Goal: Transaction & Acquisition: Purchase product/service

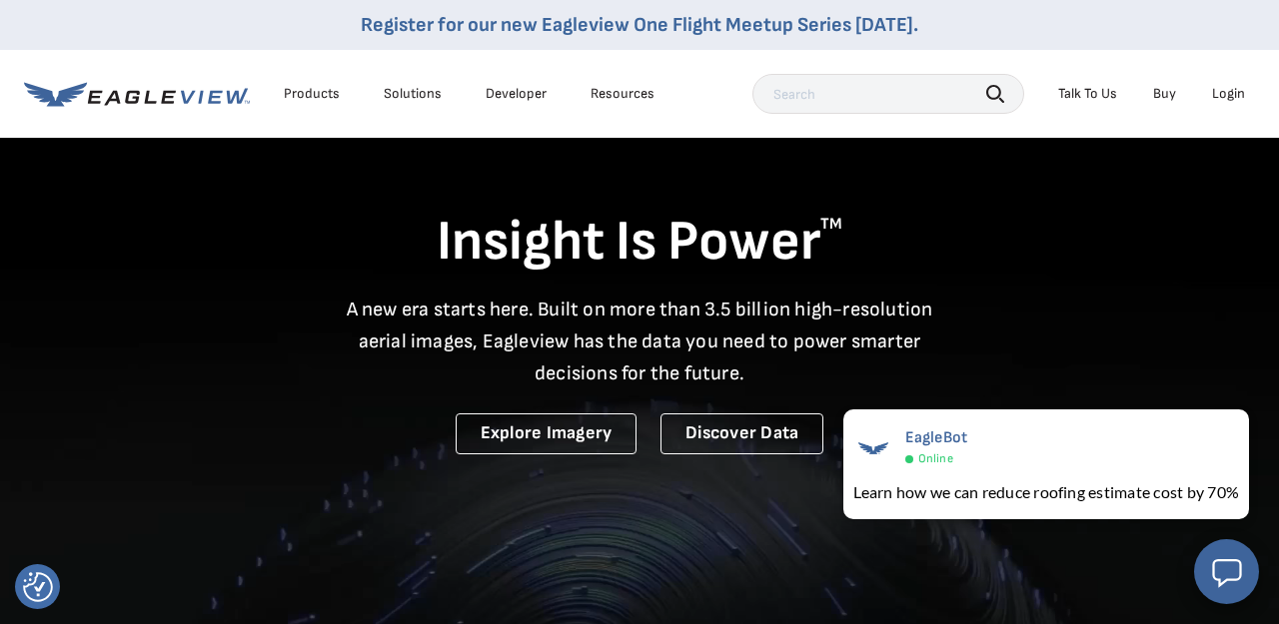
click at [1219, 90] on div "Login" at bounding box center [1228, 94] width 33 height 18
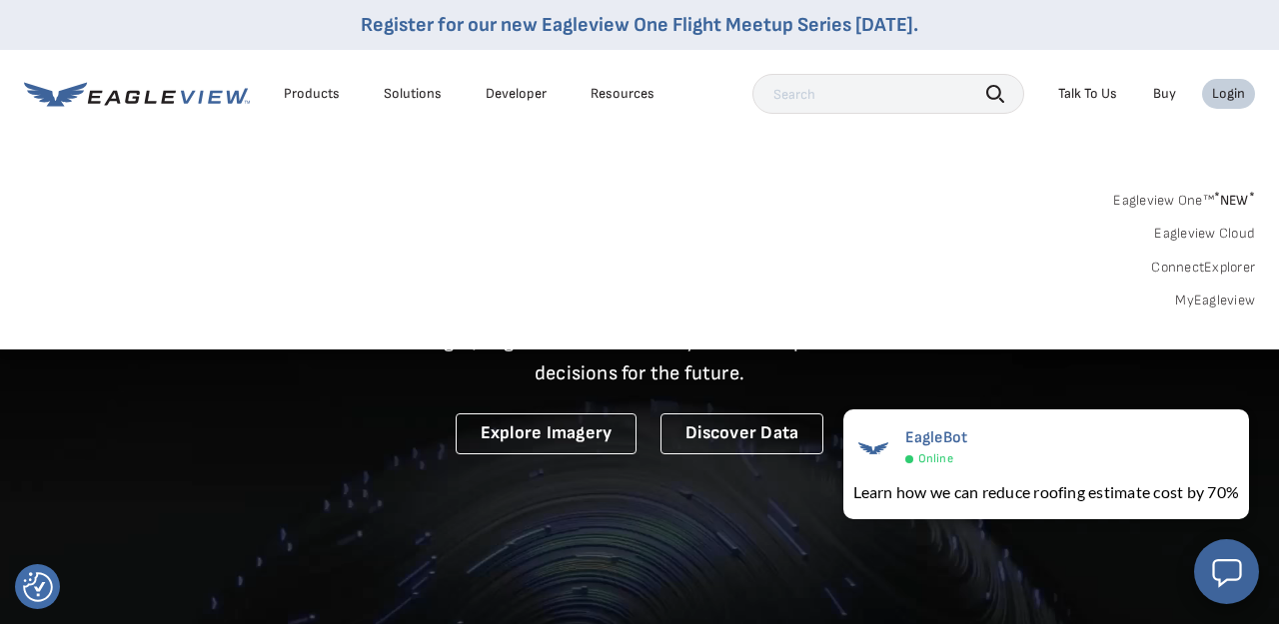
click at [1224, 99] on div "Login" at bounding box center [1228, 94] width 33 height 18
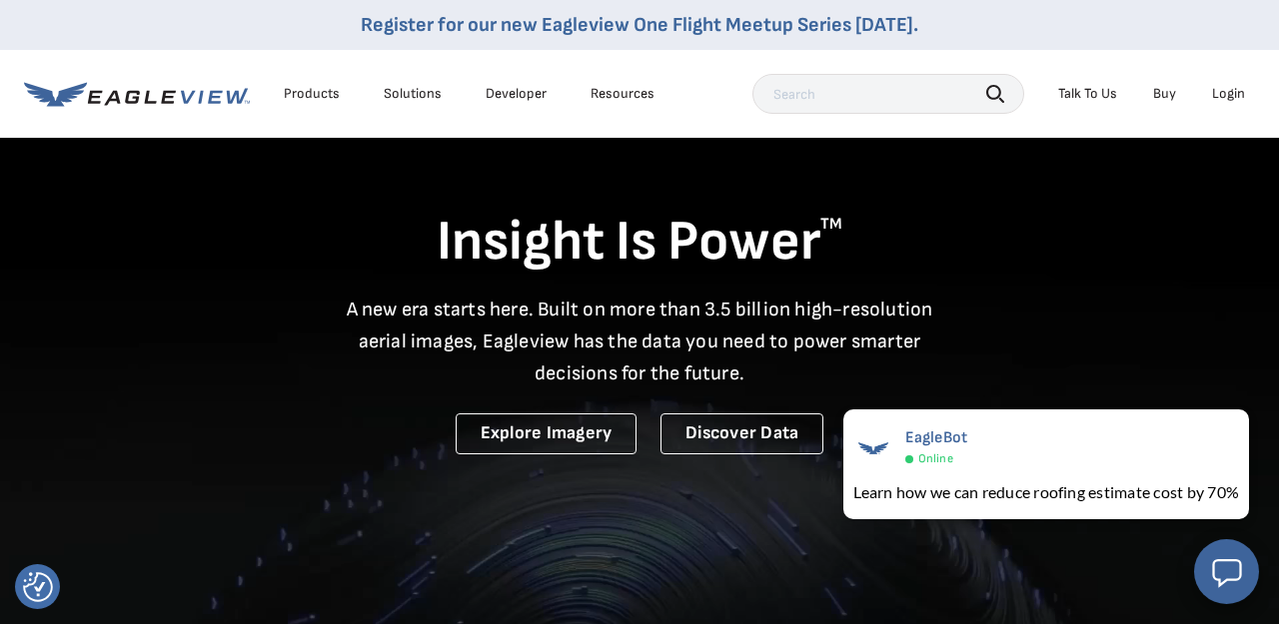
click at [1225, 96] on div "Login" at bounding box center [1228, 94] width 33 height 18
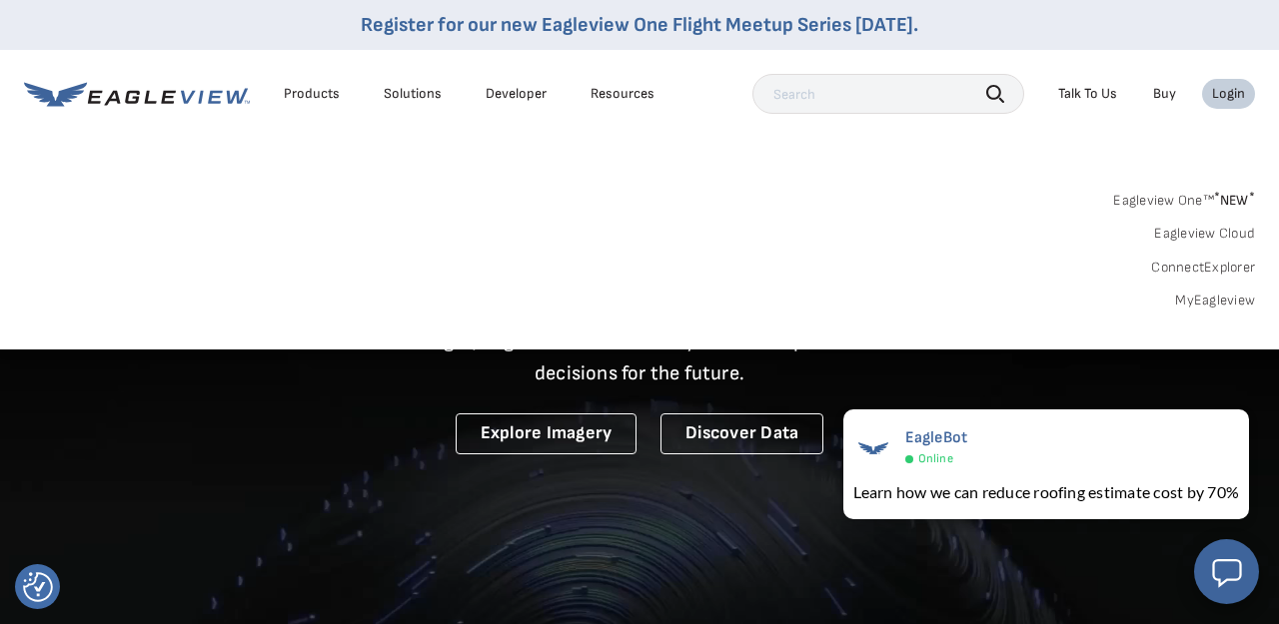
click at [1226, 93] on div "Login" at bounding box center [1228, 94] width 33 height 18
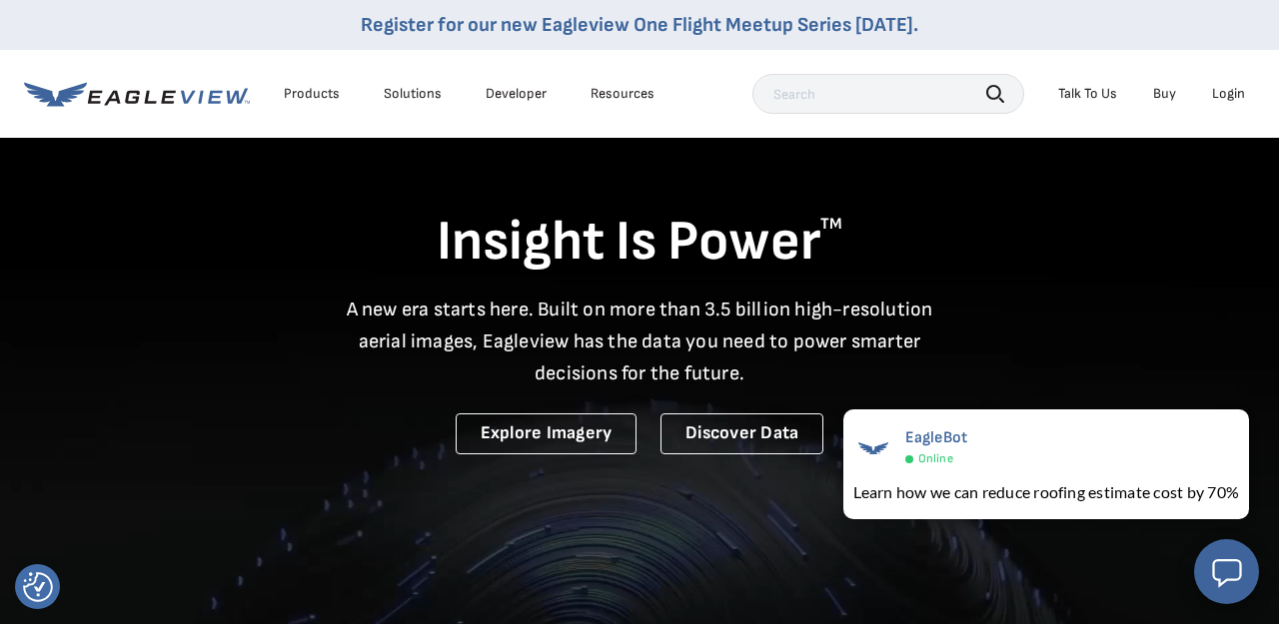
click at [1226, 93] on div "Login" at bounding box center [1228, 94] width 33 height 18
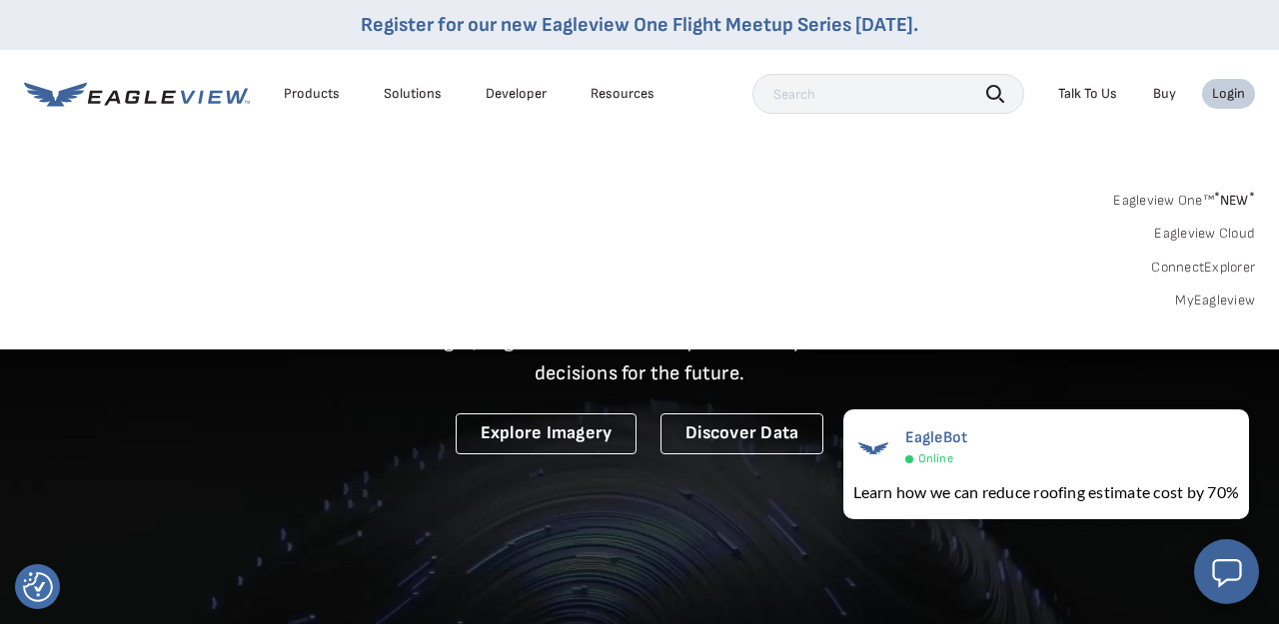
click at [1219, 95] on div "Login" at bounding box center [1228, 94] width 33 height 18
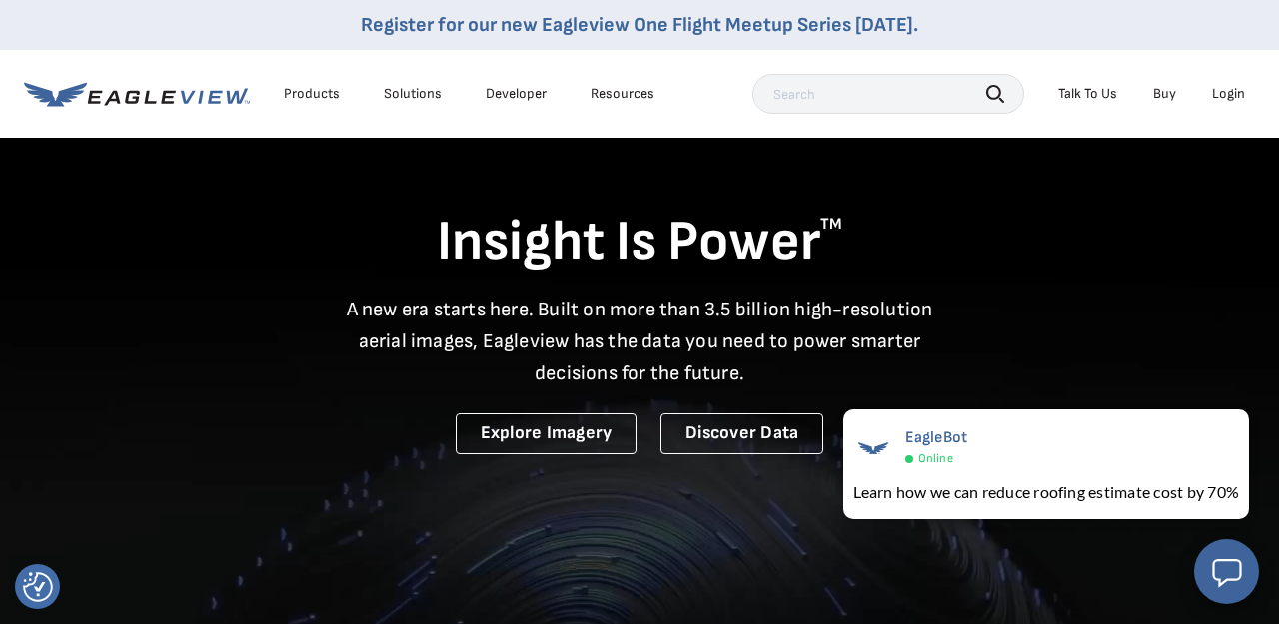
click at [1229, 96] on div "Login" at bounding box center [1228, 94] width 33 height 18
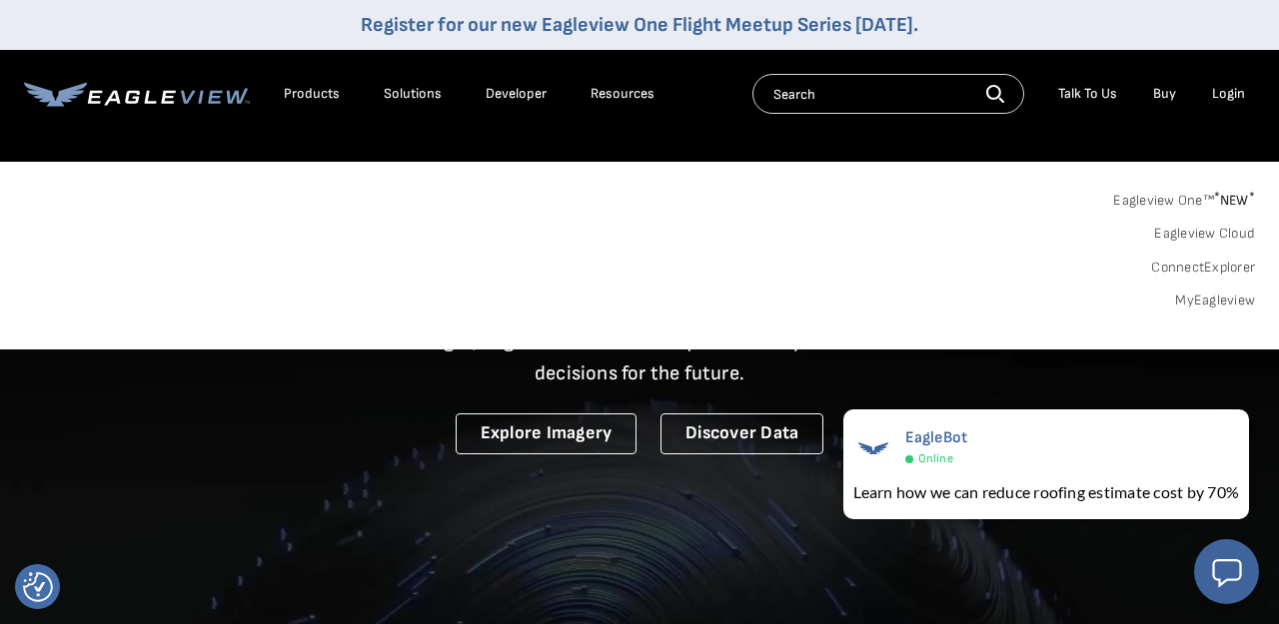
click at [1233, 95] on div "Login" at bounding box center [1228, 94] width 33 height 18
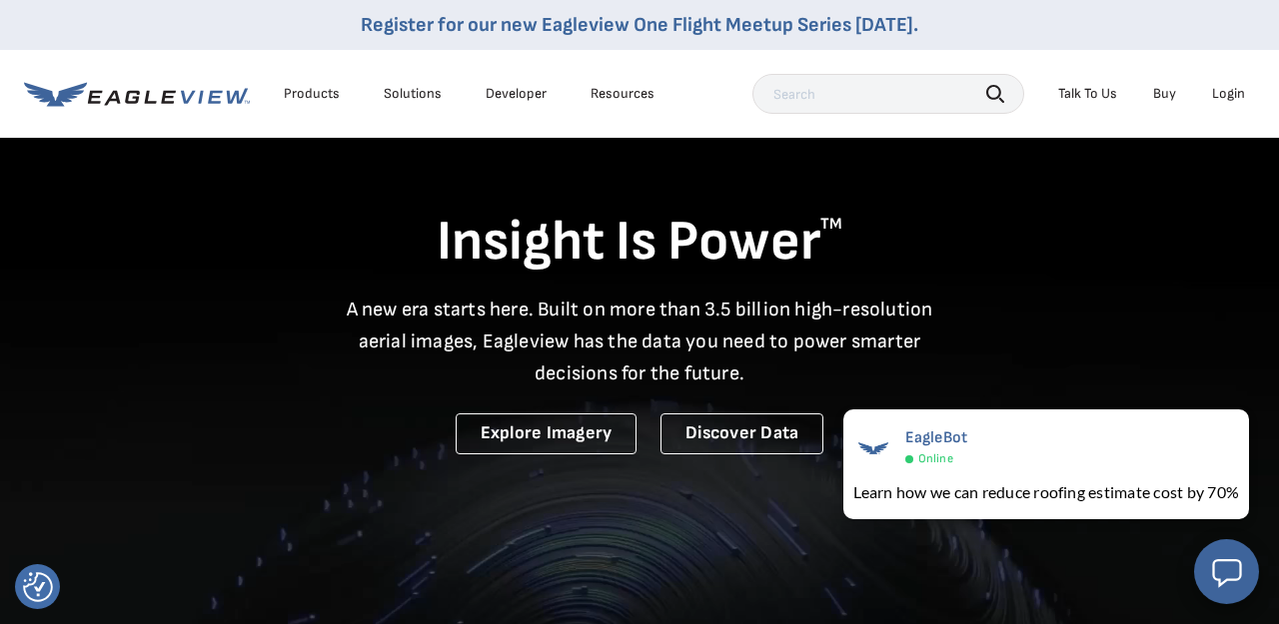
click at [1233, 95] on div "Login" at bounding box center [1228, 94] width 33 height 18
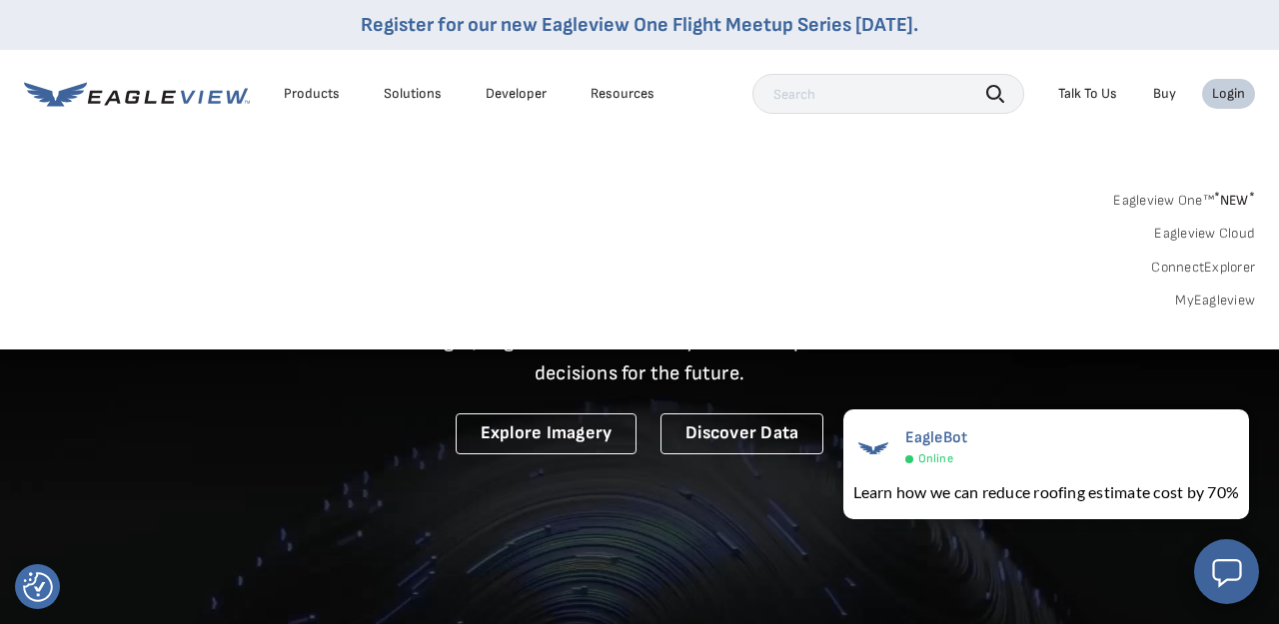
click at [1212, 293] on link "MyEagleview" at bounding box center [1215, 301] width 80 height 18
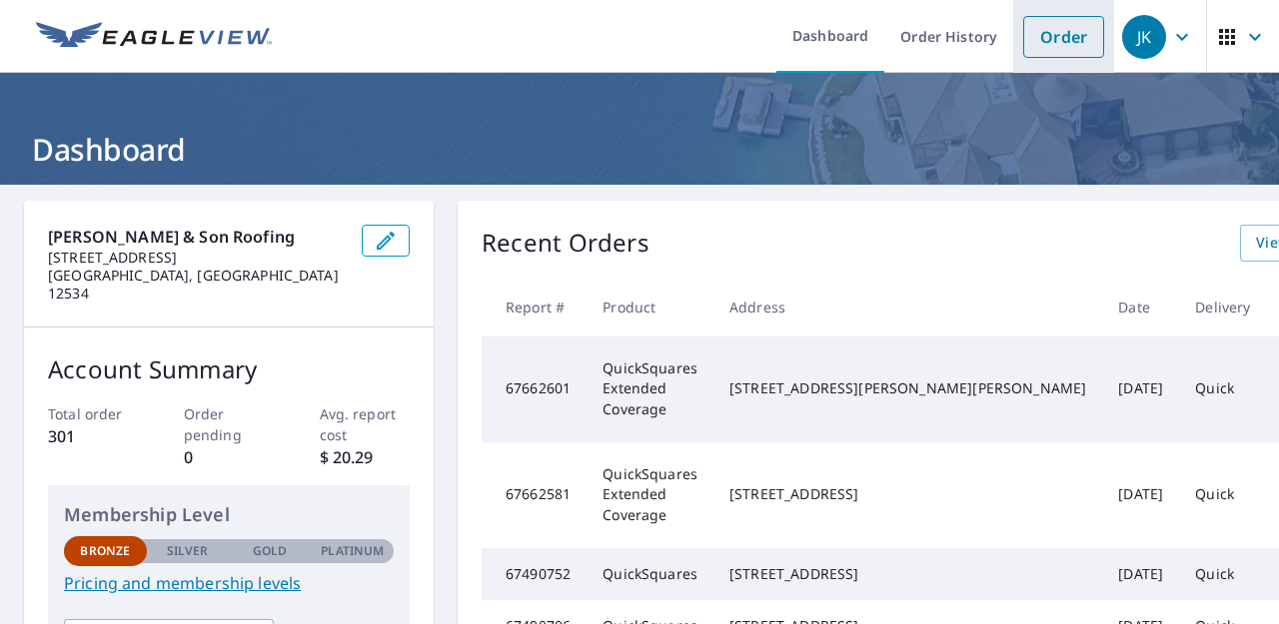
click at [1067, 34] on link "Order" at bounding box center [1063, 37] width 81 height 42
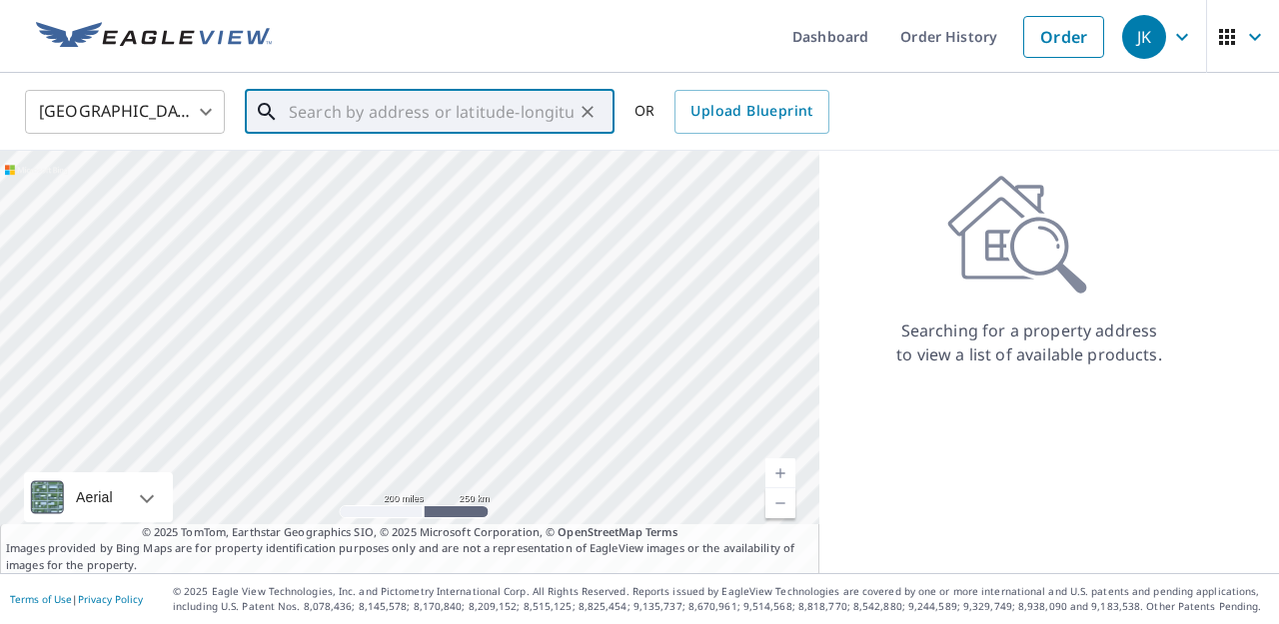
click at [487, 113] on input "text" at bounding box center [431, 112] width 285 height 56
click at [487, 117] on input "text" at bounding box center [431, 112] width 285 height 56
click at [415, 112] on input "text" at bounding box center [431, 112] width 285 height 56
click at [373, 112] on input "text" at bounding box center [431, 112] width 285 height 56
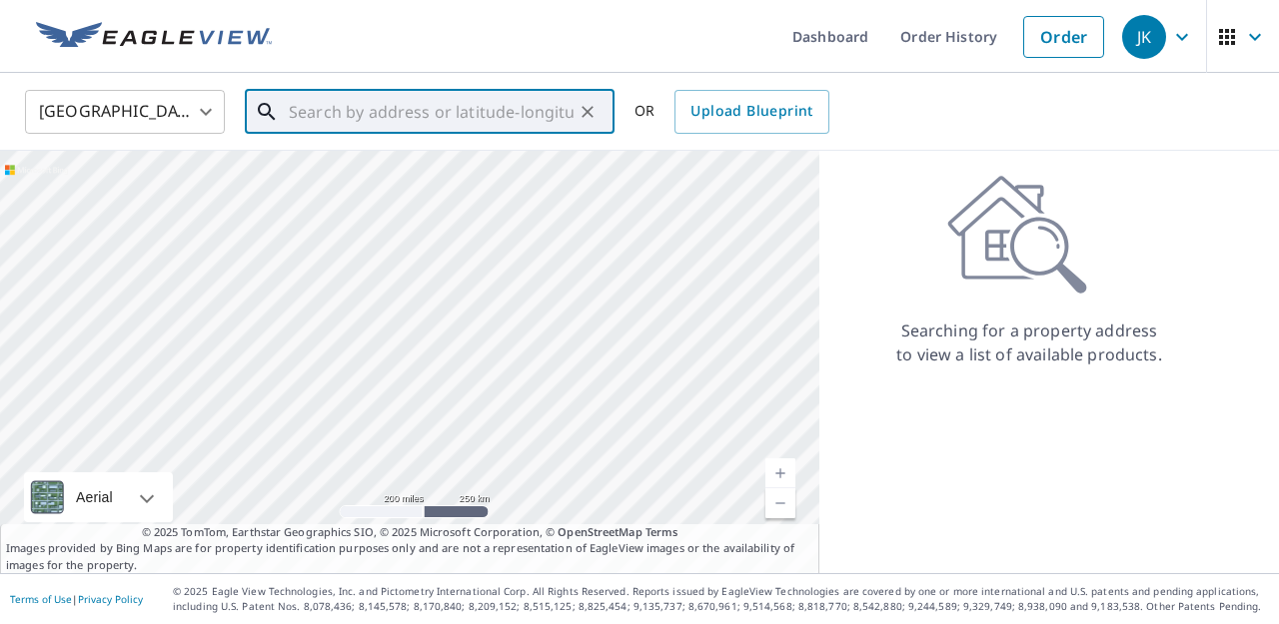
click at [373, 112] on input "text" at bounding box center [431, 112] width 285 height 56
click at [340, 110] on input "text" at bounding box center [431, 112] width 285 height 56
paste input "[STREET_ADDRESS]"
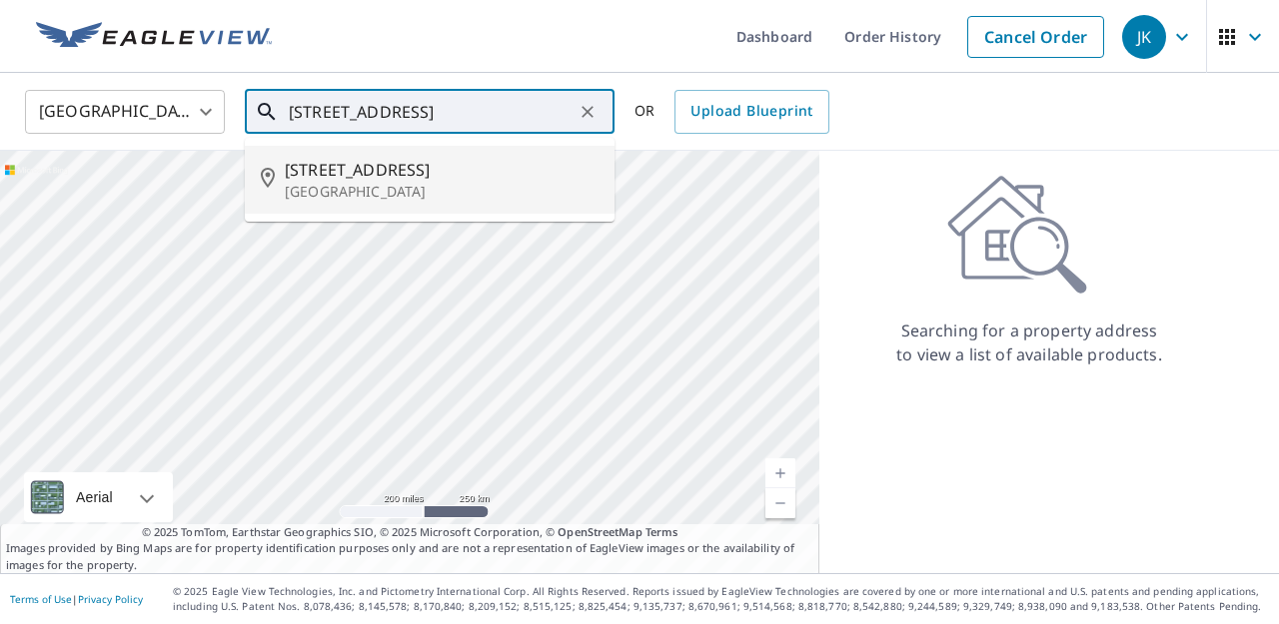
click at [507, 183] on p "[GEOGRAPHIC_DATA]" at bounding box center [442, 192] width 314 height 20
type input "[STREET_ADDRESS]"
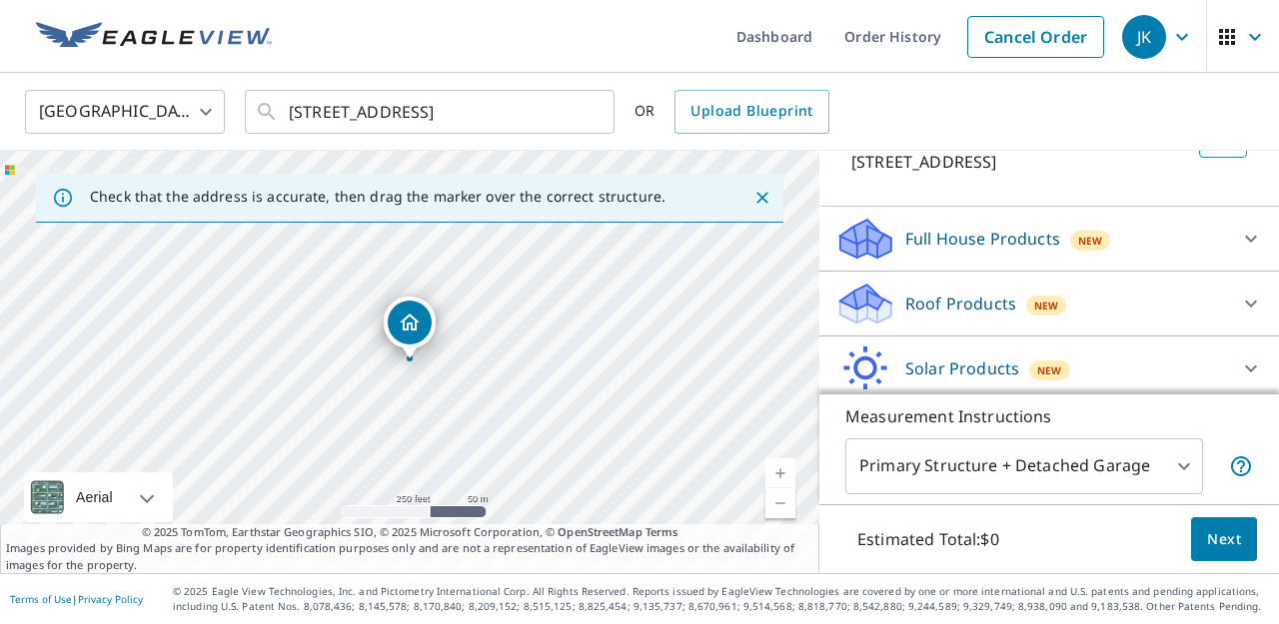
click at [997, 302] on p "Roof Products" at bounding box center [960, 304] width 111 height 24
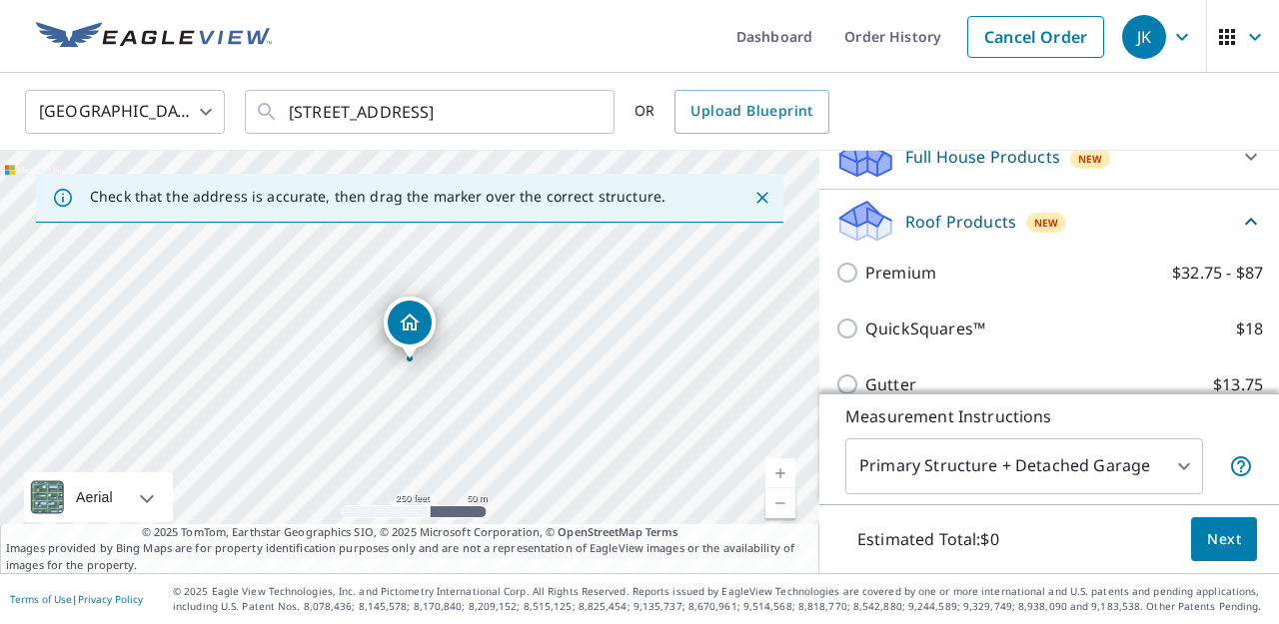
scroll to position [237, 0]
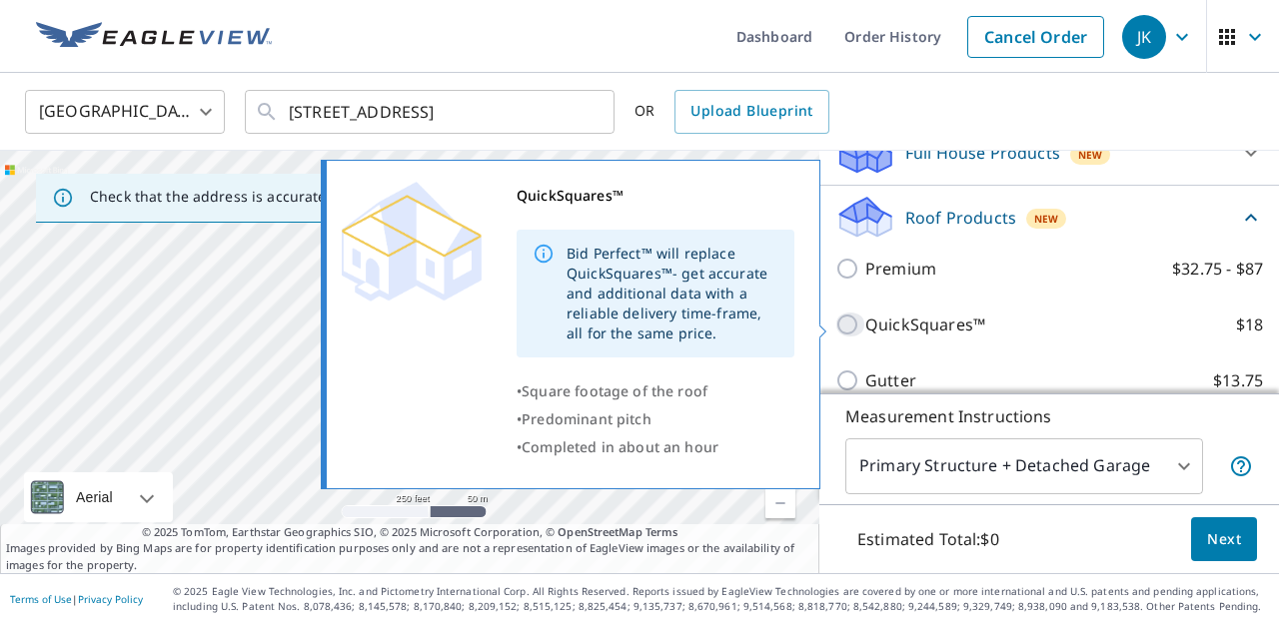
click at [838, 325] on input "QuickSquares™ $18" at bounding box center [850, 325] width 30 height 24
checkbox input "true"
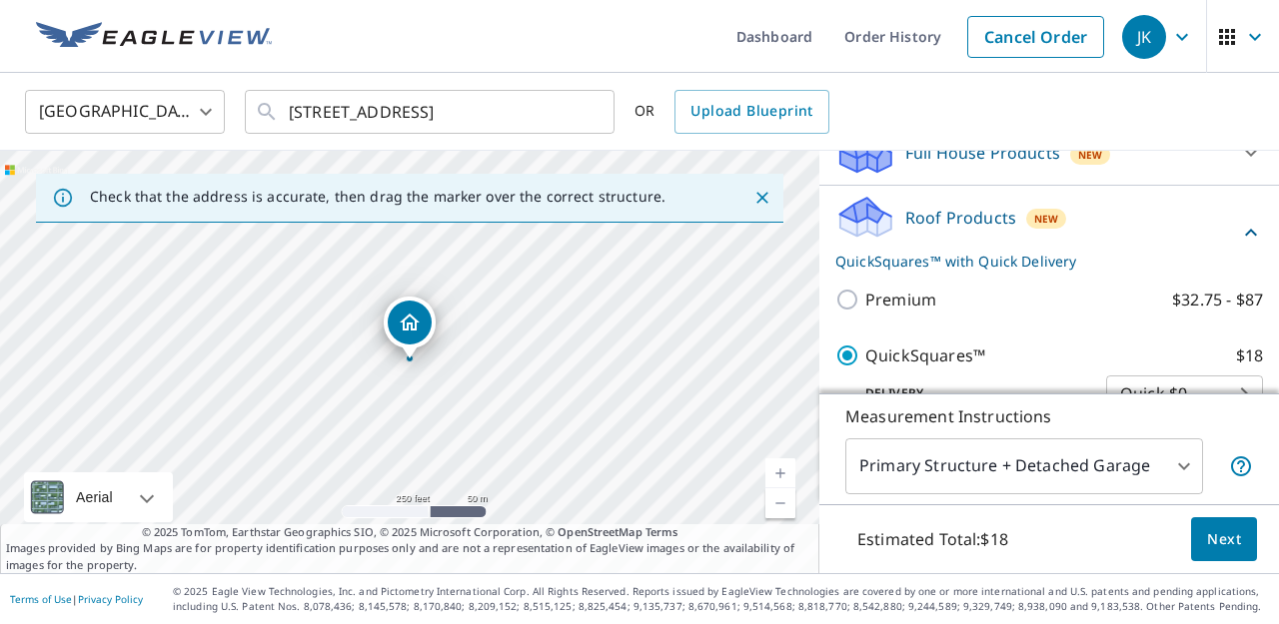
click at [1201, 528] on button "Next" at bounding box center [1224, 539] width 66 height 45
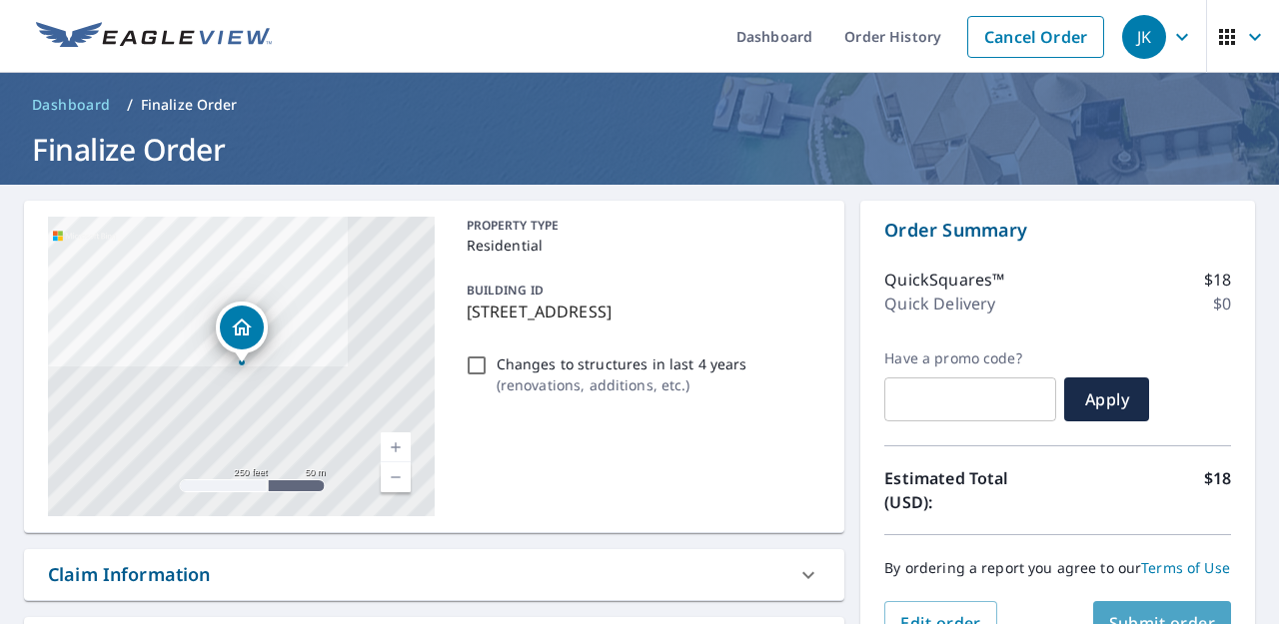
click at [1138, 614] on span "Submit order" at bounding box center [1162, 623] width 107 height 22
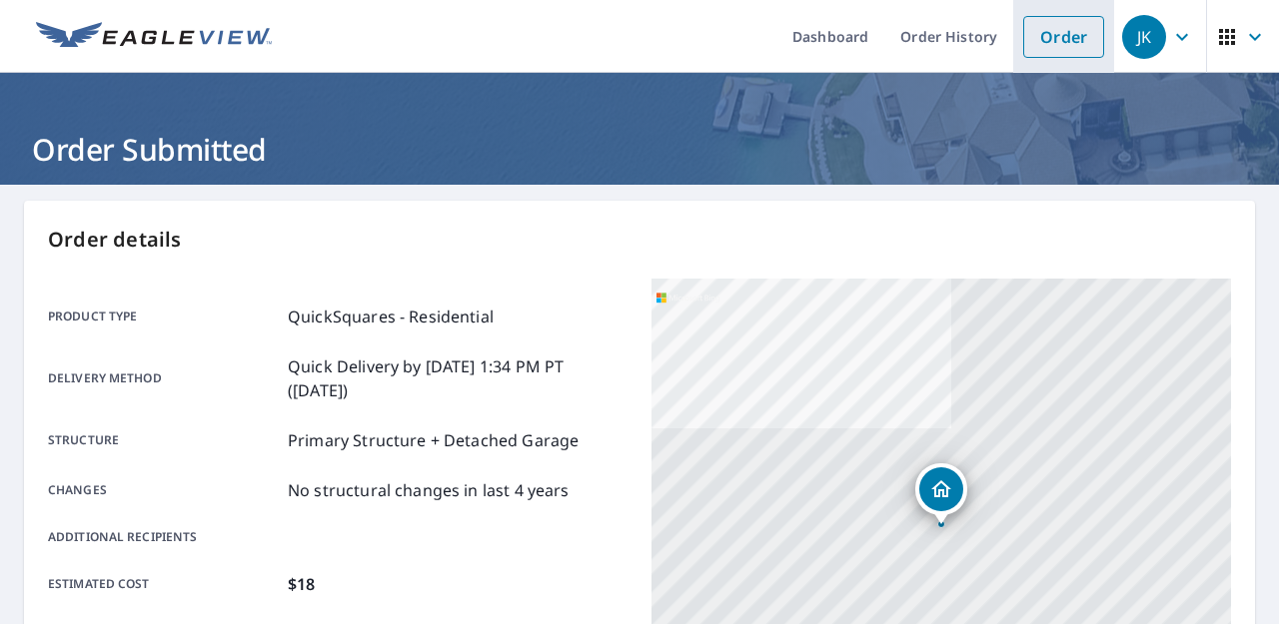
click at [1081, 31] on link "Order" at bounding box center [1063, 37] width 81 height 42
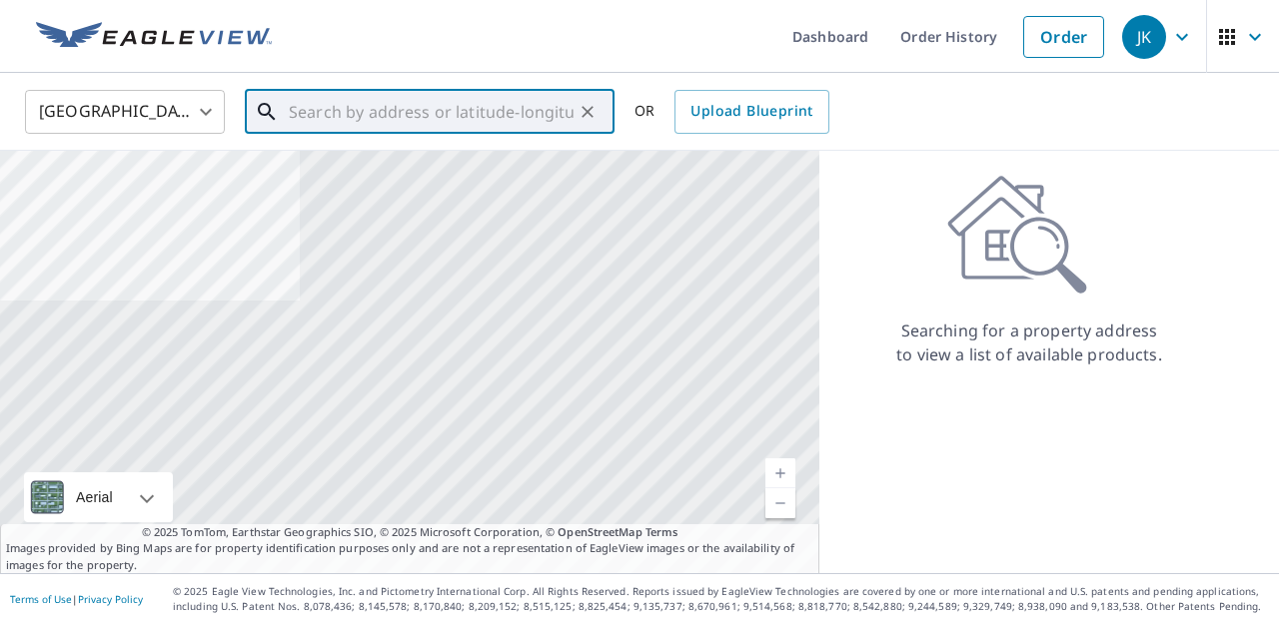
click at [384, 125] on input "text" at bounding box center [431, 112] width 285 height 56
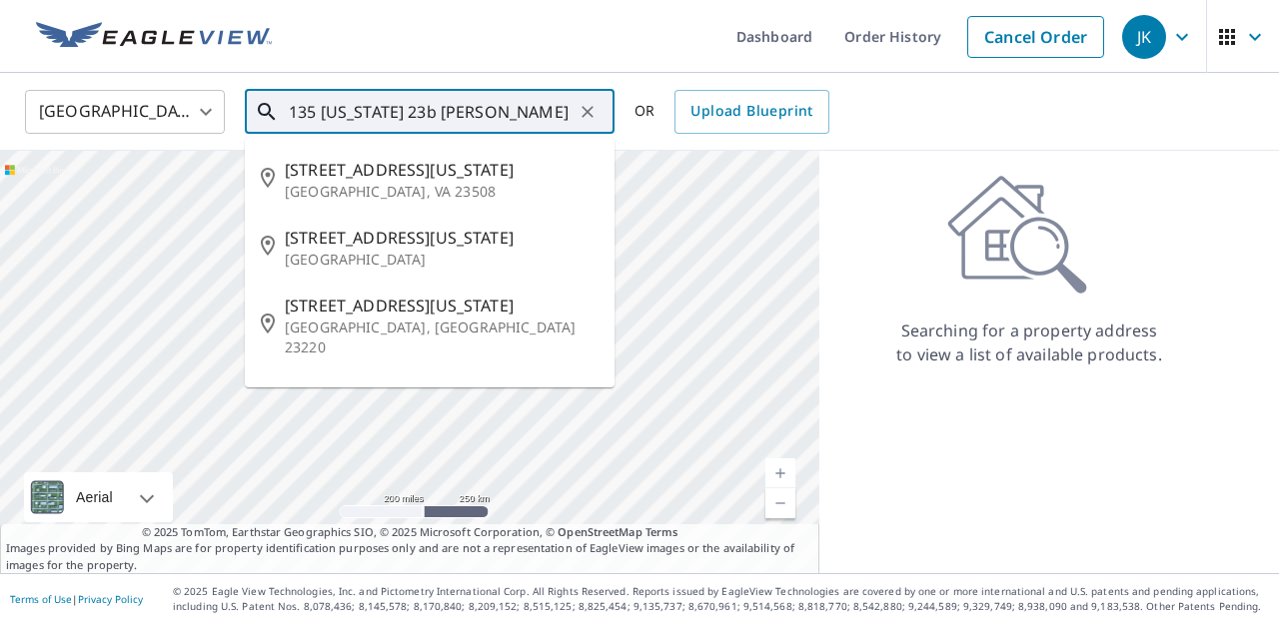
type input "135 [US_STATE] 23b [PERSON_NAME] ny"
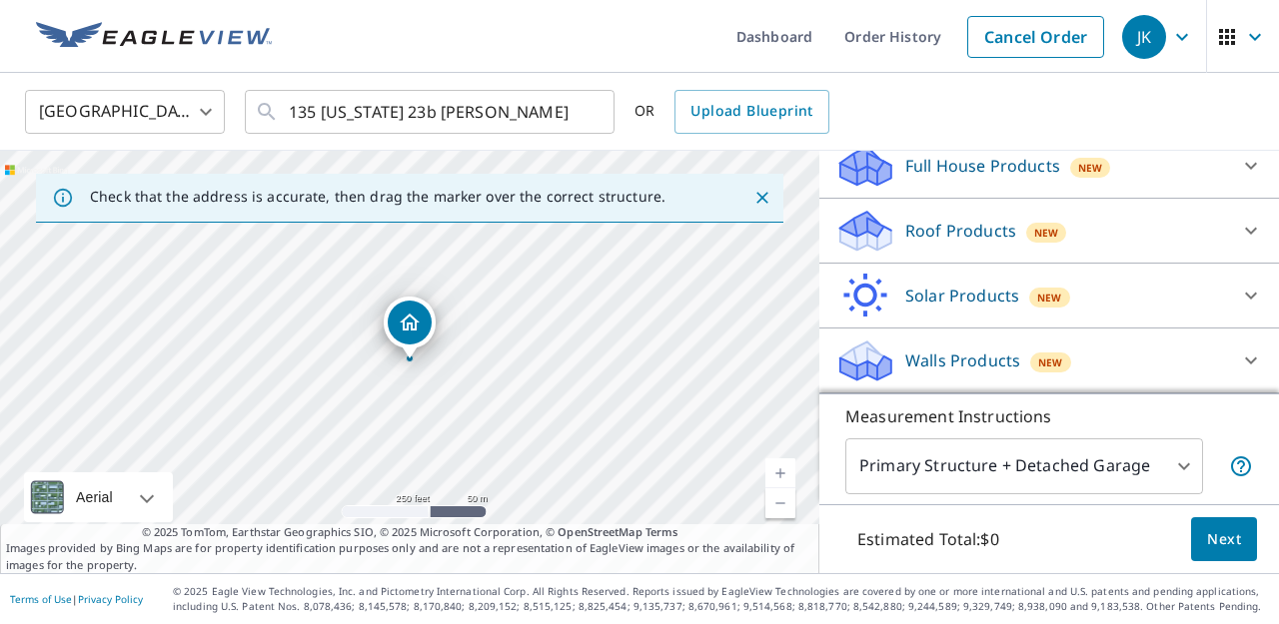
scroll to position [224, 0]
click at [1251, 233] on icon at bounding box center [1251, 231] width 12 height 7
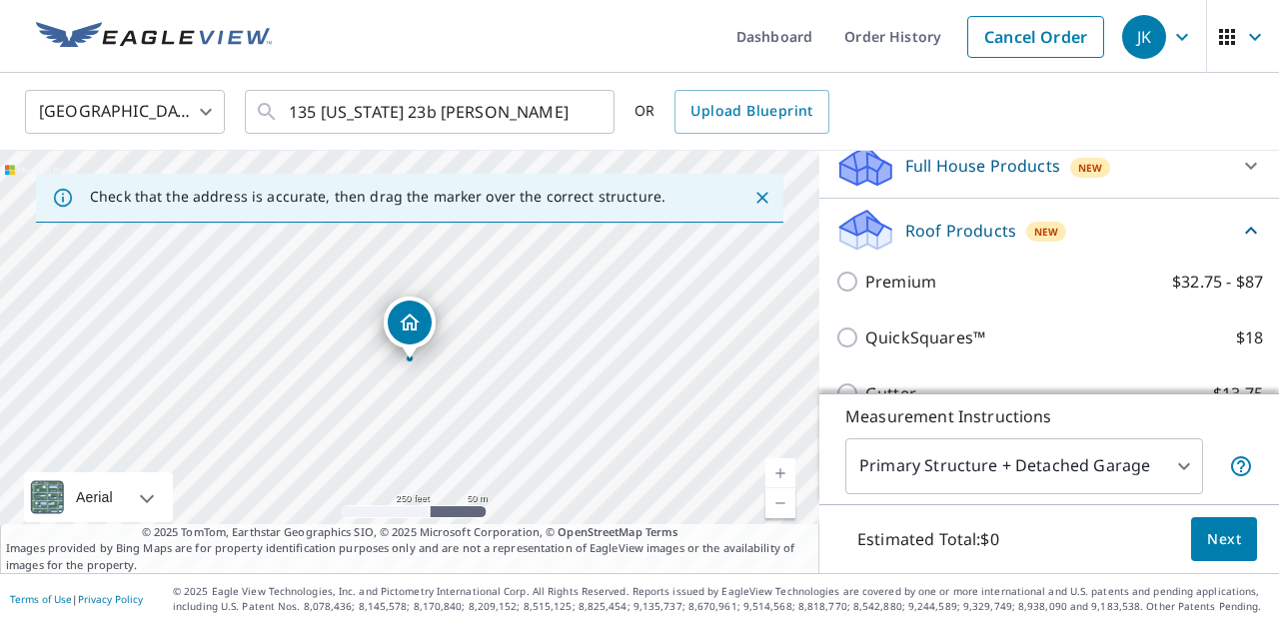
scroll to position [223, 0]
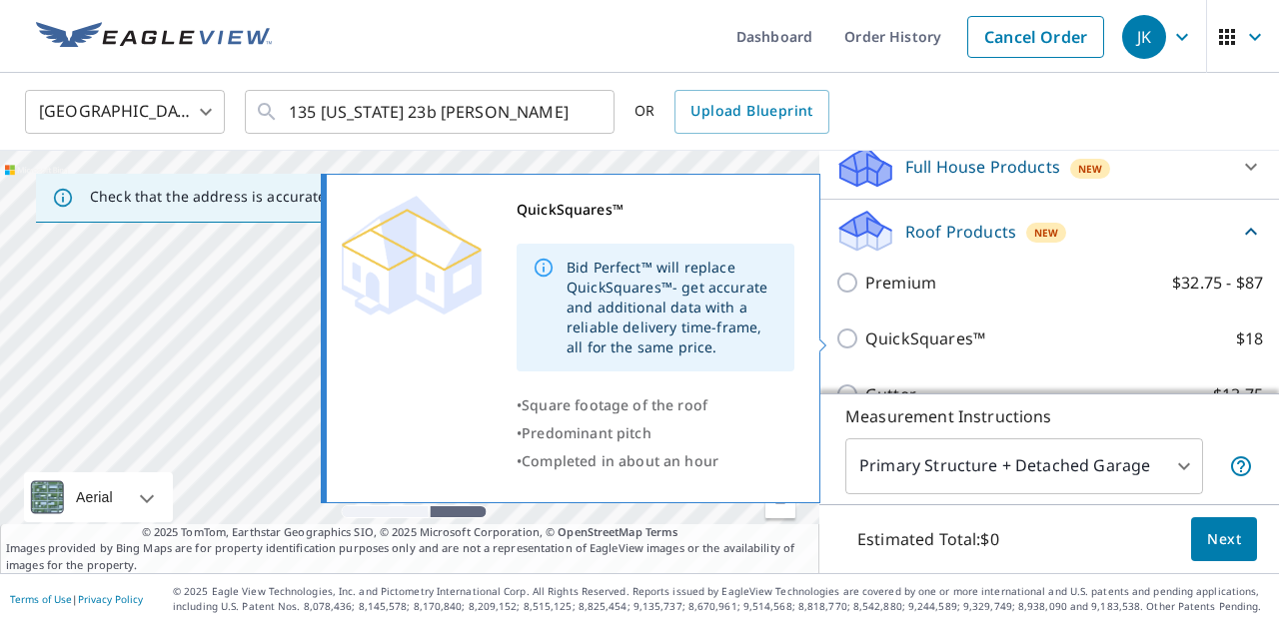
click at [853, 337] on input "QuickSquares™ $18" at bounding box center [850, 339] width 30 height 24
checkbox input "true"
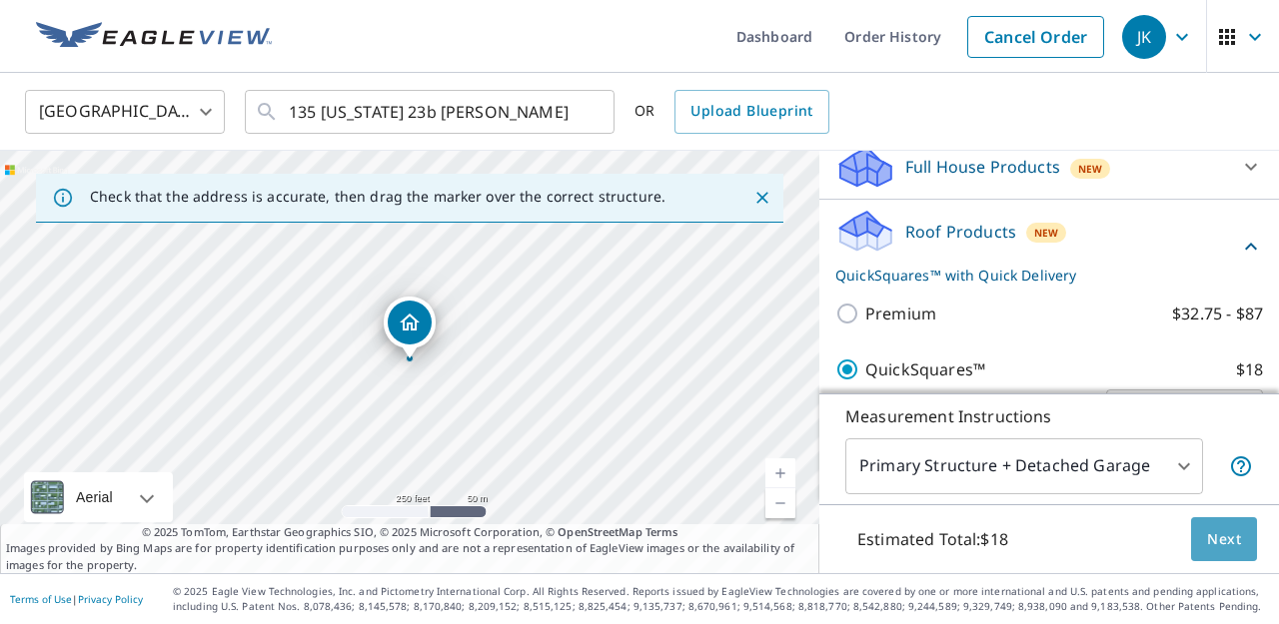
click at [1221, 537] on span "Next" at bounding box center [1224, 539] width 34 height 25
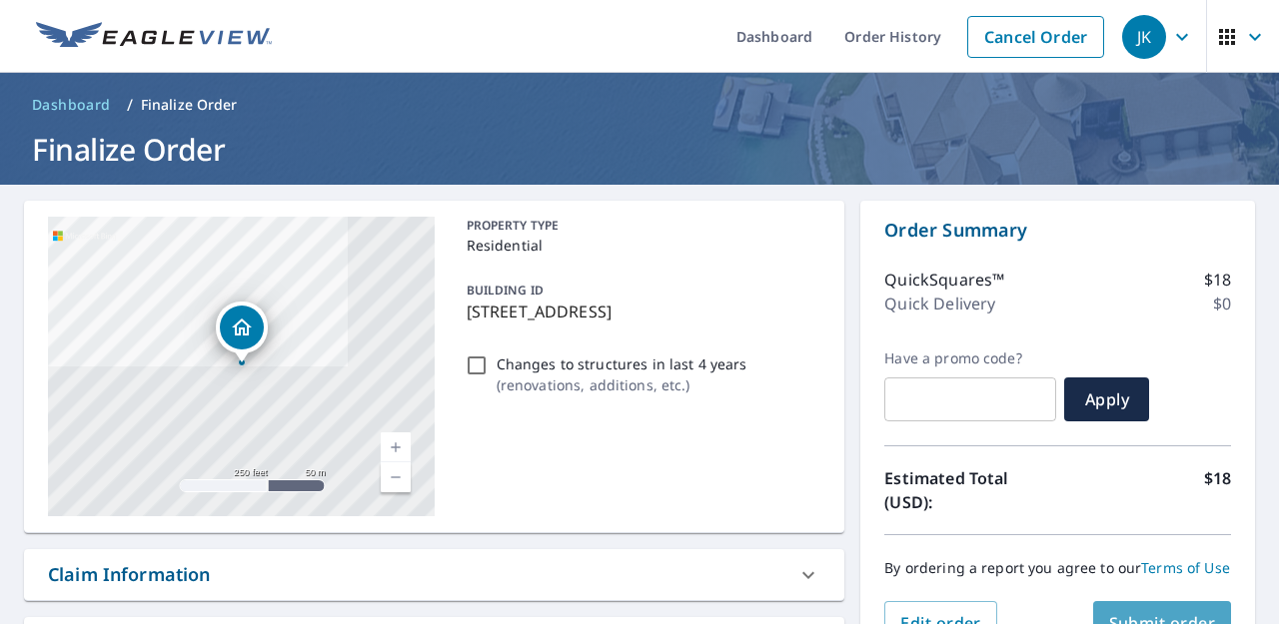
click at [1139, 612] on span "Submit order" at bounding box center [1162, 623] width 107 height 22
